Goal: Task Accomplishment & Management: Use online tool/utility

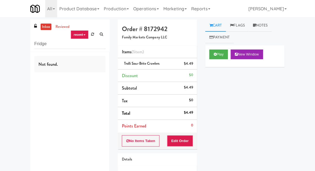
type input "Fridge"
click at [13, 36] on div "inbox reviewed recent all unclear take inventory issue suspicious failed recent…" at bounding box center [157, 111] width 315 height 185
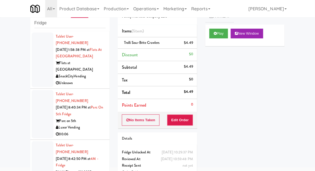
click at [40, 98] on div at bounding box center [43, 114] width 22 height 48
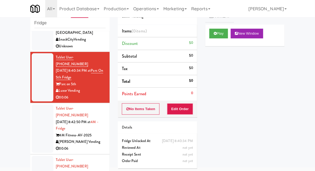
scroll to position [40, 0]
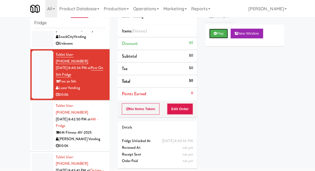
click at [221, 33] on button "Play" at bounding box center [218, 34] width 19 height 10
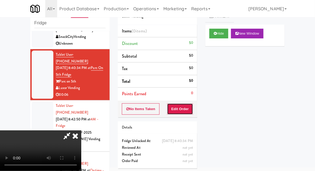
click at [192, 112] on button "Edit Order" at bounding box center [180, 108] width 26 height 11
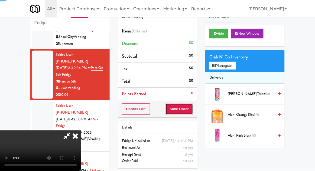
click at [177, 113] on button "Save Order" at bounding box center [179, 108] width 28 height 11
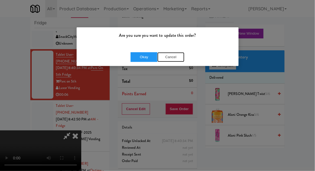
click at [176, 54] on button "Cancel" at bounding box center [170, 57] width 27 height 10
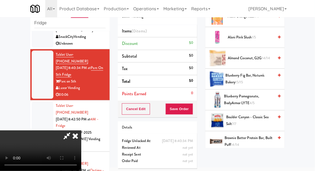
scroll to position [0, 0]
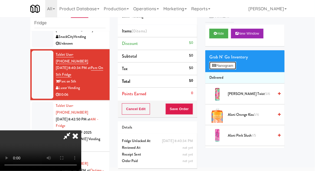
click at [218, 63] on button "Planogram" at bounding box center [222, 66] width 27 height 8
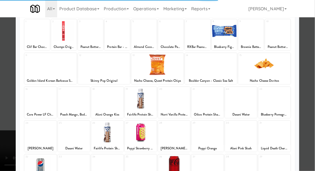
scroll to position [68, 0]
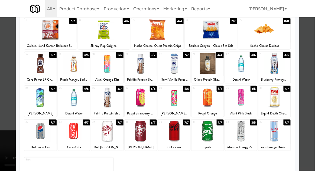
click at [274, 130] on div at bounding box center [274, 131] width 32 height 21
click at [314, 42] on div at bounding box center [157, 85] width 315 height 171
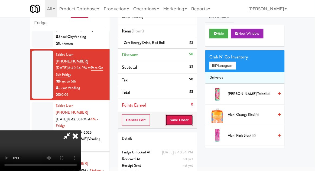
click at [192, 122] on button "Save Order" at bounding box center [179, 120] width 28 height 11
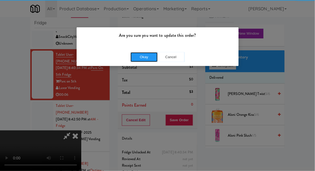
click at [137, 54] on button "Okay" at bounding box center [143, 57] width 27 height 10
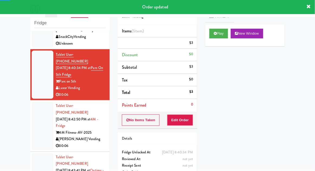
click at [38, 111] on div at bounding box center [43, 126] width 22 height 48
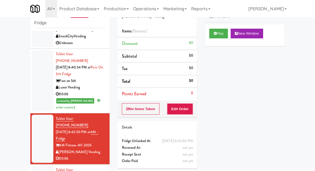
scroll to position [40, 0]
click at [34, 80] on div at bounding box center [43, 80] width 22 height 61
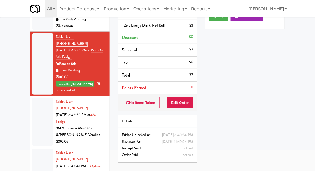
scroll to position [42, 0]
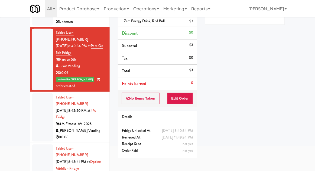
click at [41, 94] on div at bounding box center [43, 117] width 22 height 48
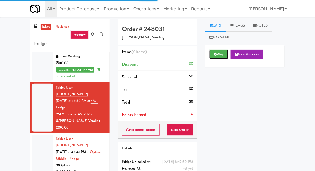
click at [222, 53] on button "Play" at bounding box center [218, 55] width 19 height 10
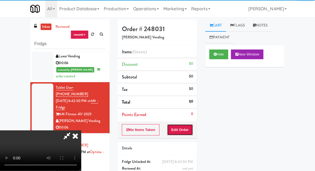
click at [183, 129] on button "Edit Order" at bounding box center [180, 129] width 26 height 11
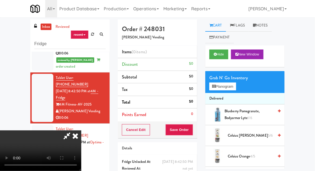
scroll to position [20, 0]
click at [228, 55] on button "Hide" at bounding box center [218, 55] width 19 height 10
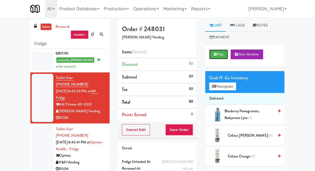
click at [227, 54] on button "Play" at bounding box center [218, 55] width 19 height 10
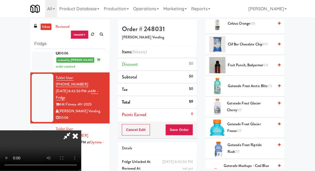
scroll to position [139, 0]
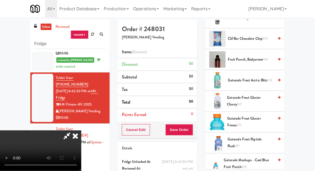
click at [259, 56] on span "Fruit Punch, Bodyarmor 3/4" at bounding box center [251, 59] width 46 height 7
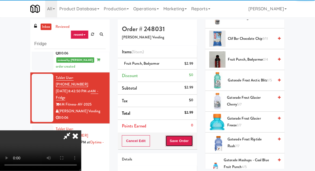
click at [192, 143] on button "Save Order" at bounding box center [179, 140] width 28 height 11
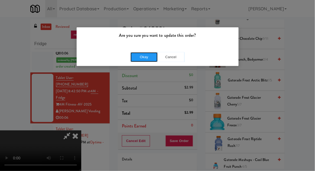
click at [144, 52] on button "Okay" at bounding box center [143, 57] width 27 height 10
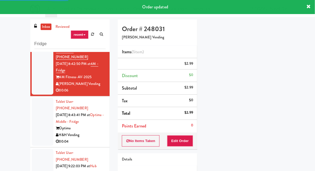
scroll to position [138, 0]
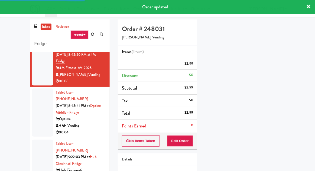
click at [43, 93] on div at bounding box center [43, 113] width 22 height 48
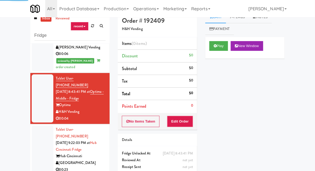
scroll to position [21, 0]
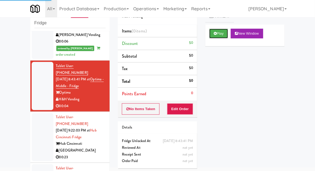
click at [219, 37] on button "Play" at bounding box center [218, 34] width 19 height 10
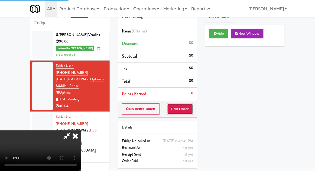
click at [185, 107] on button "Edit Order" at bounding box center [180, 108] width 26 height 11
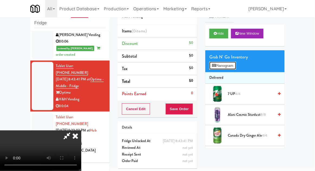
click at [236, 66] on button "Planogram" at bounding box center [222, 66] width 27 height 8
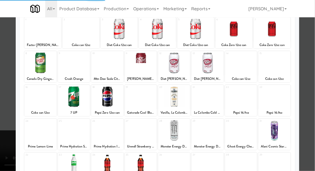
scroll to position [68, 0]
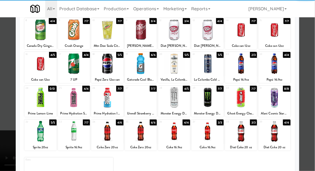
click at [206, 139] on div at bounding box center [207, 131] width 32 height 21
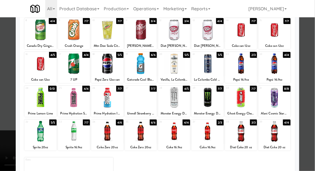
click at [311, 42] on div at bounding box center [157, 85] width 315 height 171
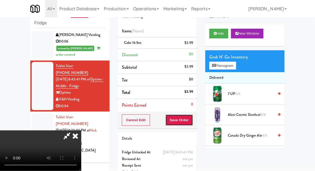
click at [192, 118] on button "Save Order" at bounding box center [179, 120] width 28 height 11
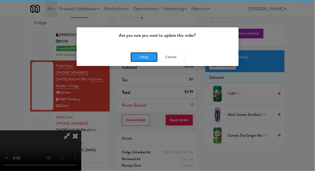
click at [140, 58] on button "Okay" at bounding box center [143, 57] width 27 height 10
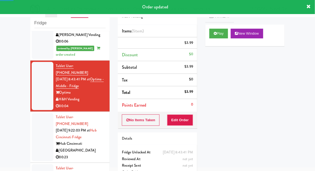
click at [37, 113] on div at bounding box center [43, 137] width 22 height 48
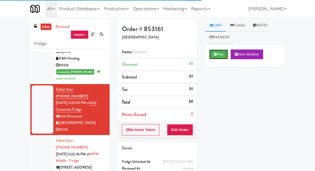
click at [227, 54] on button "Play" at bounding box center [218, 55] width 19 height 10
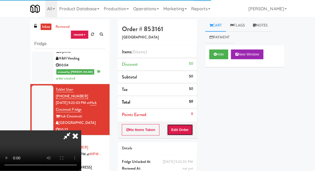
click at [184, 131] on button "Edit Order" at bounding box center [180, 129] width 26 height 11
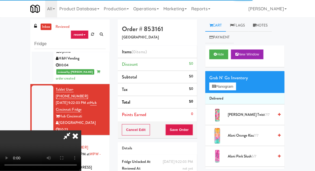
scroll to position [20, 0]
click at [227, 54] on button "Hide" at bounding box center [218, 55] width 19 height 10
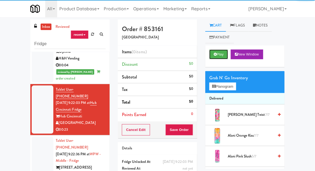
click at [226, 54] on button "Play" at bounding box center [218, 55] width 19 height 10
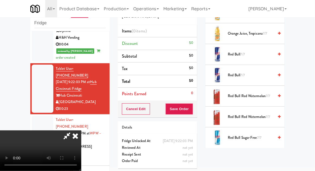
scroll to position [642, 0]
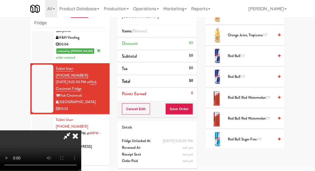
click at [261, 74] on span "Red Bull 7/7" at bounding box center [251, 77] width 46 height 7
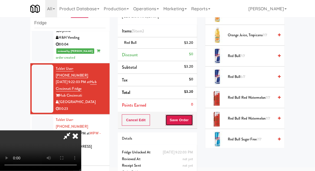
click at [192, 122] on button "Save Order" at bounding box center [179, 120] width 28 height 11
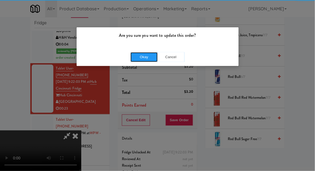
click at [146, 57] on button "Okay" at bounding box center [143, 57] width 27 height 10
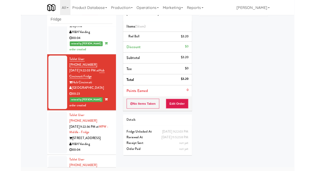
scroll to position [47, 0]
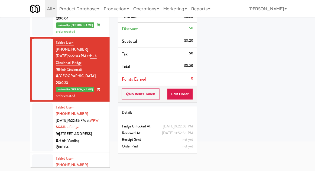
click at [32, 103] on div at bounding box center [43, 127] width 22 height 48
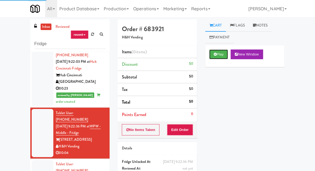
click at [218, 55] on button "Play" at bounding box center [218, 55] width 19 height 10
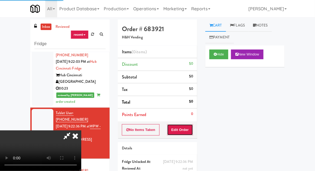
click at [186, 132] on button "Edit Order" at bounding box center [180, 129] width 26 height 11
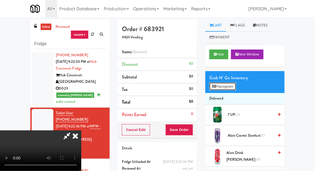
click at [233, 86] on button "Planogram" at bounding box center [222, 87] width 27 height 8
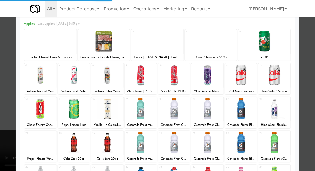
scroll to position [23, 0]
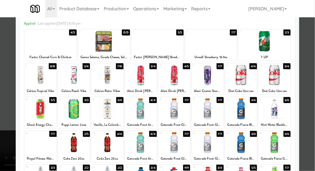
click at [37, 107] on div at bounding box center [40, 109] width 32 height 21
click at [312, 44] on div at bounding box center [157, 85] width 315 height 171
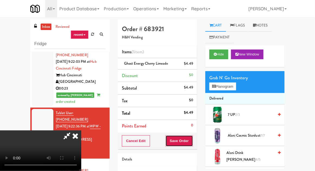
click at [192, 144] on button "Save Order" at bounding box center [179, 140] width 28 height 11
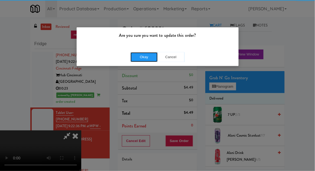
click at [147, 53] on button "Okay" at bounding box center [143, 57] width 27 height 10
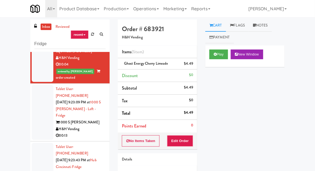
scroll to position [351, 0]
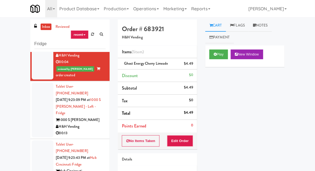
click at [39, 83] on div at bounding box center [43, 110] width 22 height 55
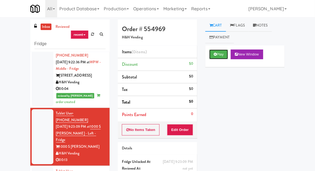
click at [210, 54] on button "Play" at bounding box center [218, 55] width 19 height 10
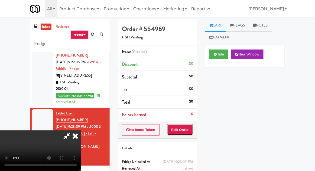
click at [183, 126] on button "Edit Order" at bounding box center [180, 129] width 26 height 11
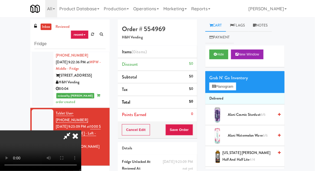
click at [81, 130] on icon at bounding box center [75, 135] width 12 height 11
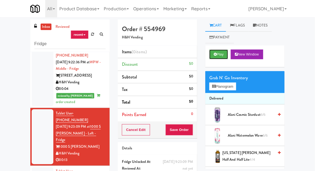
click at [223, 56] on button "Play" at bounding box center [218, 55] width 19 height 10
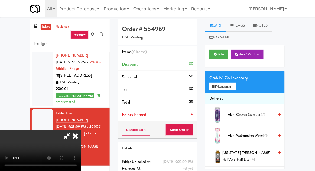
click at [81, 130] on icon at bounding box center [75, 135] width 12 height 11
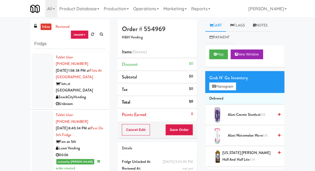
click at [43, 129] on div at bounding box center [43, 141] width 22 height 61
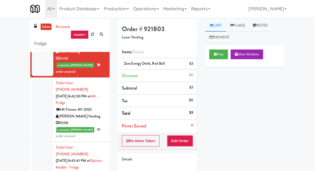
click at [41, 96] on div at bounding box center [43, 109] width 22 height 61
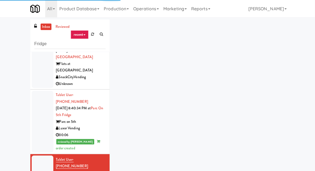
click at [42, 110] on div at bounding box center [43, 121] width 22 height 61
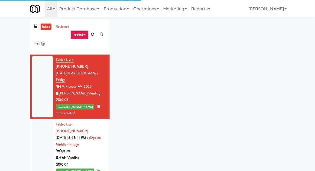
click at [45, 120] on div at bounding box center [43, 150] width 22 height 61
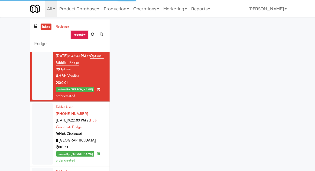
click at [42, 103] on div at bounding box center [43, 133] width 22 height 61
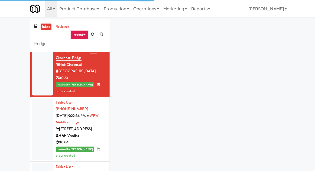
click at [41, 99] on div at bounding box center [43, 129] width 22 height 61
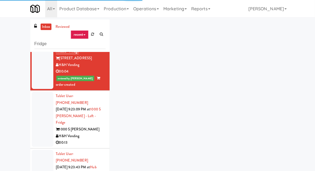
scroll to position [343, 0]
